Goal: Task Accomplishment & Management: Manage account settings

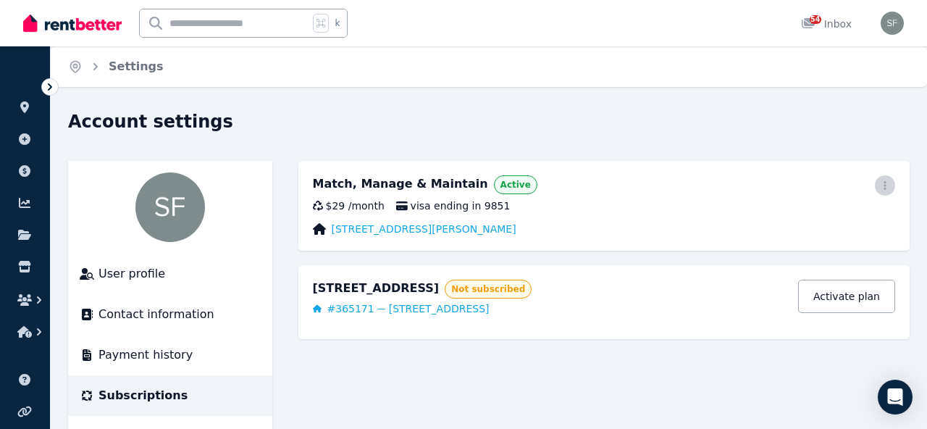
click at [886, 183] on icon "button" at bounding box center [885, 185] width 12 height 10
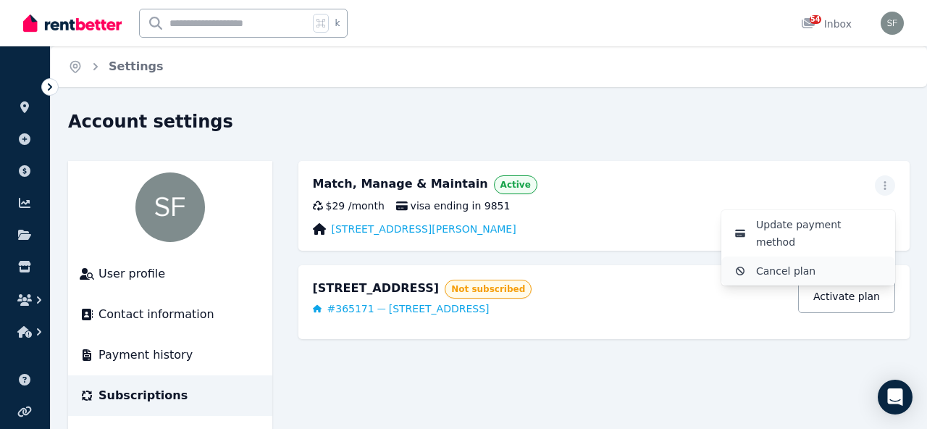
click at [787, 262] on span "Cancel plan" at bounding box center [819, 270] width 127 height 17
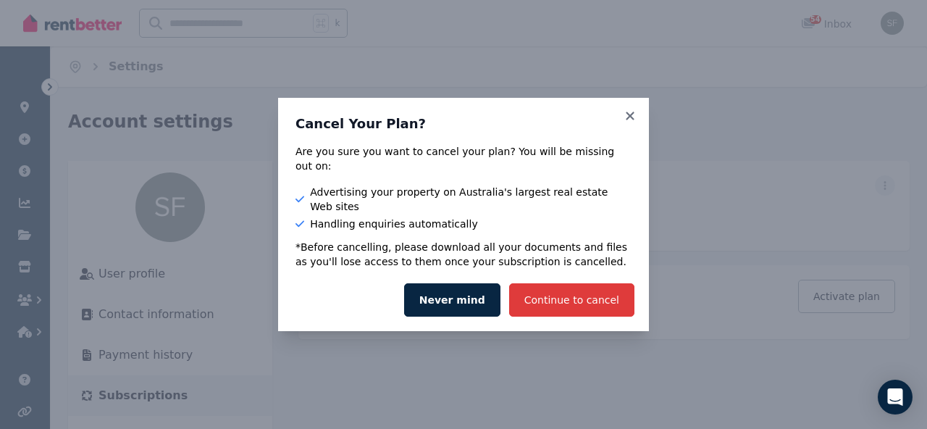
click at [583, 288] on button "Continue to cancel" at bounding box center [571, 299] width 125 height 33
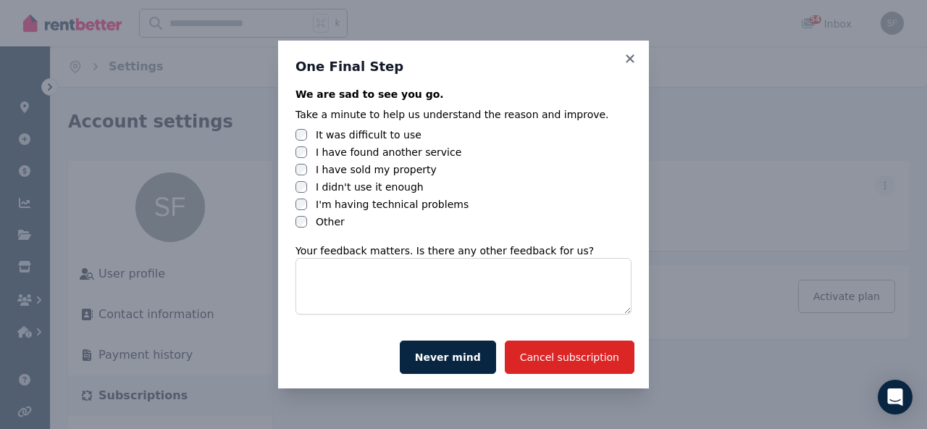
click at [320, 221] on label "Other" at bounding box center [330, 221] width 29 height 14
click at [559, 363] on button "Cancel subscription" at bounding box center [570, 356] width 130 height 33
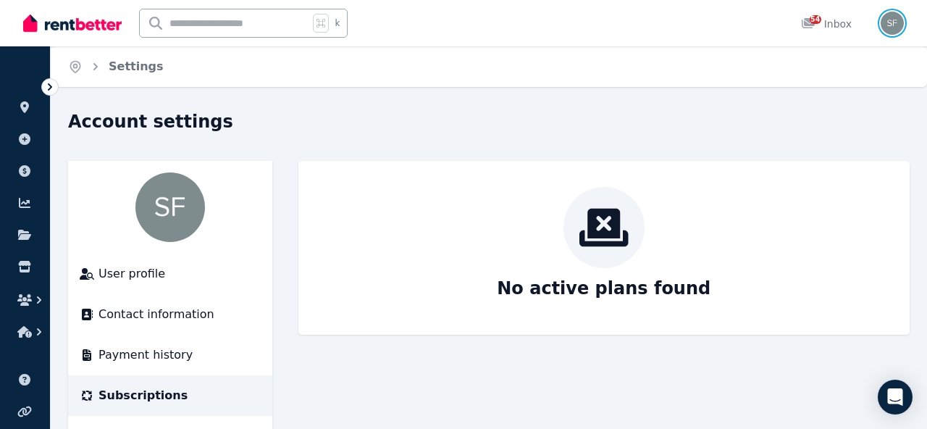
click at [896, 21] on img "button" at bounding box center [891, 23] width 23 height 23
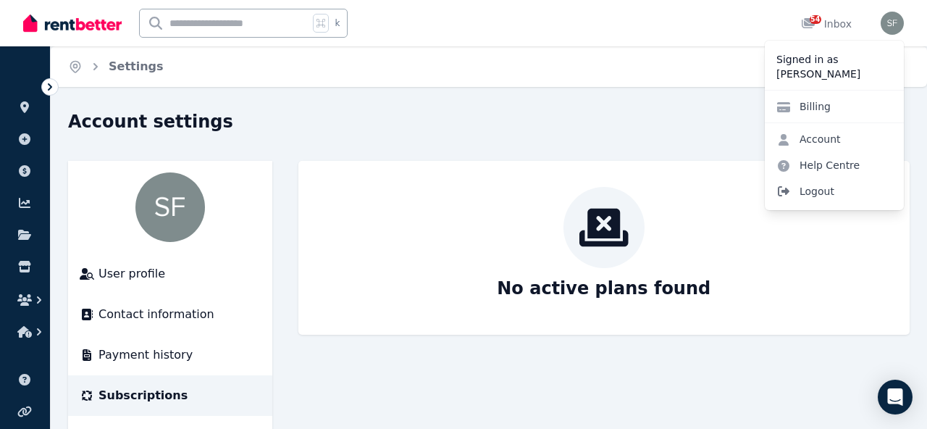
click at [820, 195] on span "Logout" at bounding box center [834, 191] width 139 height 26
